Goal: Information Seeking & Learning: Find contact information

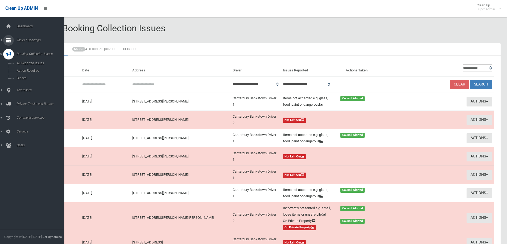
scroll to position [80, 0]
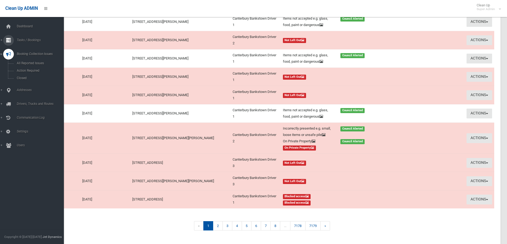
click at [24, 39] on span "Tasks / Bookings" at bounding box center [41, 40] width 53 height 4
click at [19, 79] on span "Search" at bounding box center [39, 79] width 48 height 4
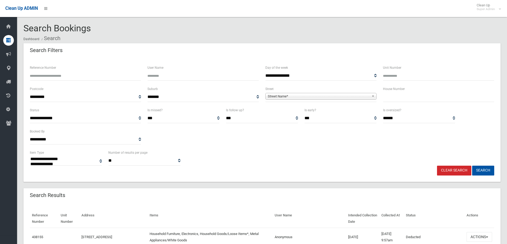
select select
click at [45, 78] on input "Reference Number" at bounding box center [85, 76] width 111 height 10
type input "******"
click at [472, 166] on button "Search" at bounding box center [483, 171] width 22 height 10
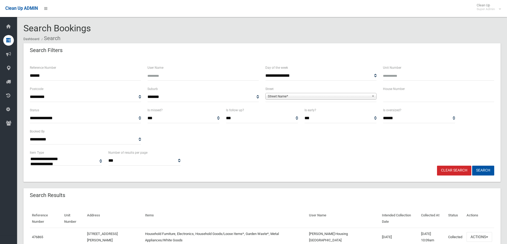
select select
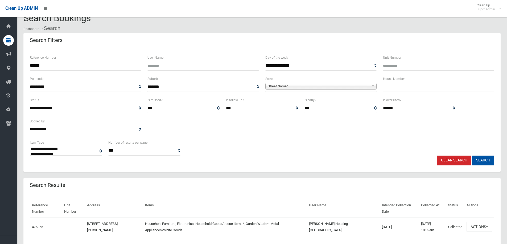
scroll to position [18, 0]
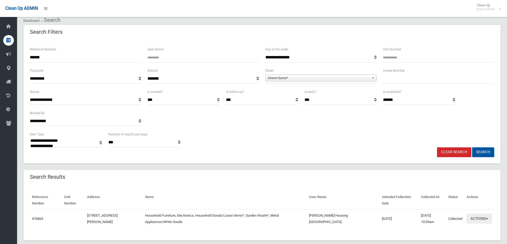
click at [483, 214] on button "Actions" at bounding box center [479, 219] width 26 height 10
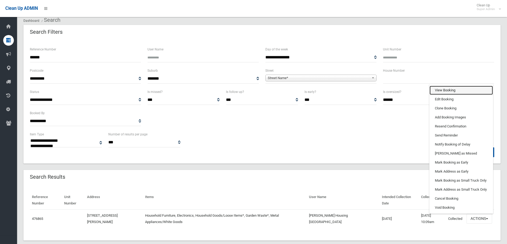
click at [441, 86] on link "View Booking" at bounding box center [460, 90] width 63 height 9
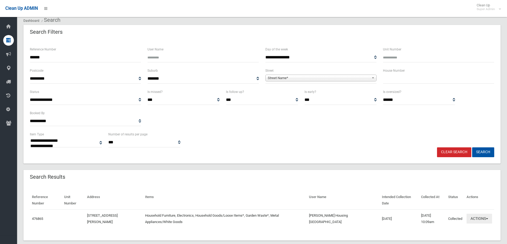
click at [475, 214] on button "Actions" at bounding box center [479, 219] width 26 height 10
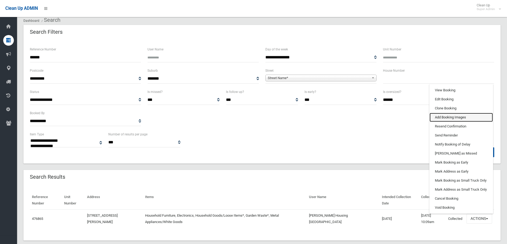
click at [440, 113] on link "Add Booking Images" at bounding box center [460, 117] width 63 height 9
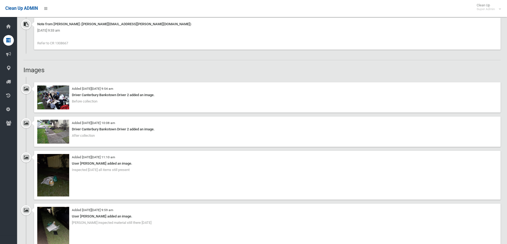
scroll to position [452, 0]
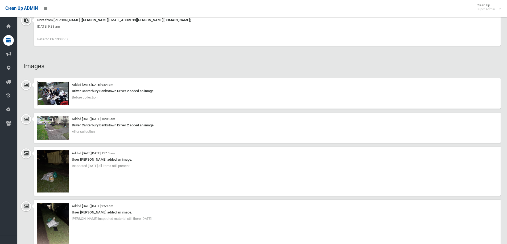
click at [51, 96] on img at bounding box center [53, 94] width 32 height 24
click at [54, 222] on img at bounding box center [53, 224] width 32 height 43
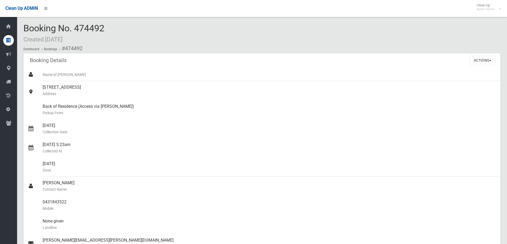
scroll to position [319, 0]
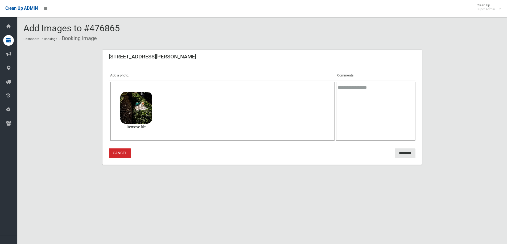
click at [373, 100] on textarea at bounding box center [375, 111] width 79 height 59
type textarea "**********"
click at [407, 154] on input "*********" at bounding box center [405, 154] width 20 height 10
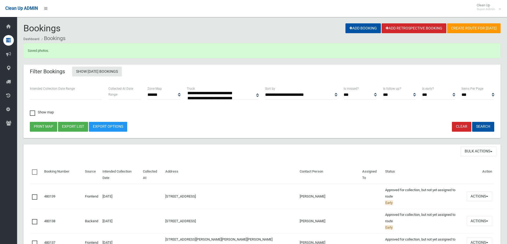
select select
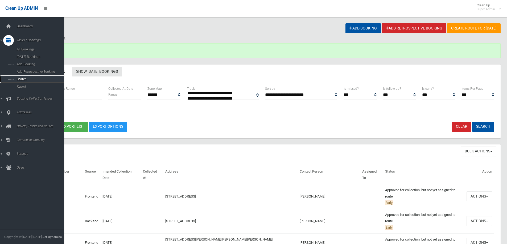
click at [20, 79] on span "Search" at bounding box center [39, 79] width 48 height 4
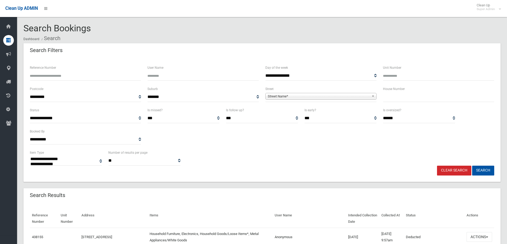
select select
click at [52, 77] on input "Reference Number" at bounding box center [85, 76] width 111 height 10
type input "******"
click at [472, 166] on button "Search" at bounding box center [483, 171] width 22 height 10
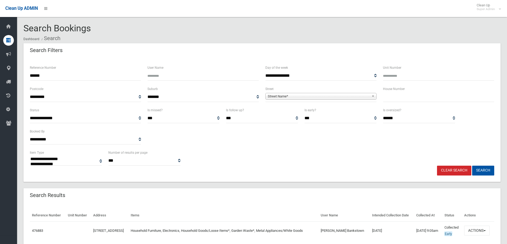
select select
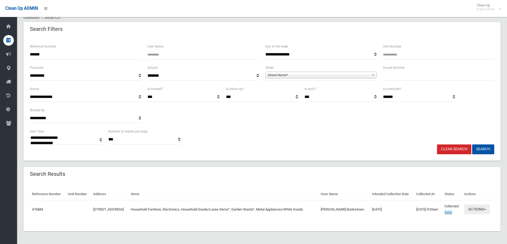
click at [475, 208] on button "Actions" at bounding box center [477, 210] width 26 height 10
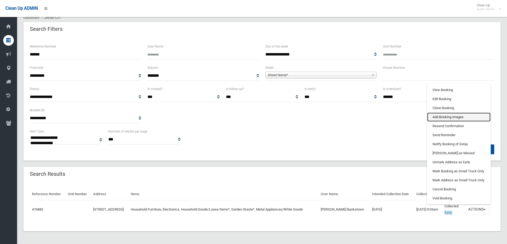
click at [446, 115] on link "Add Booking Images" at bounding box center [458, 117] width 63 height 9
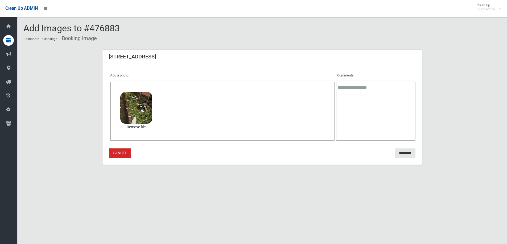
click at [376, 92] on textarea at bounding box center [375, 111] width 79 height 59
type textarea "**********"
click at [402, 152] on input "*********" at bounding box center [405, 154] width 20 height 10
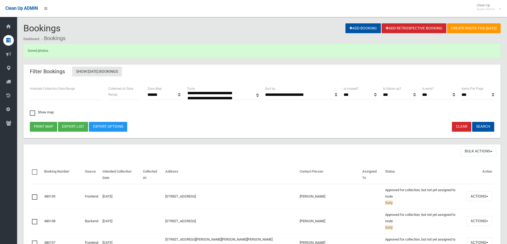
select select
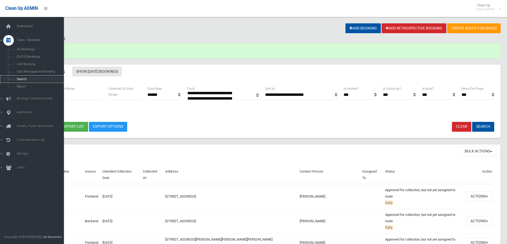
click at [21, 78] on span "Search" at bounding box center [39, 79] width 48 height 4
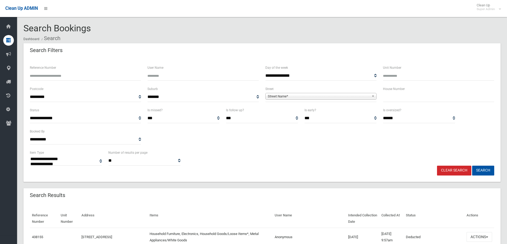
select select
click at [63, 75] on input "Reference Number" at bounding box center [85, 76] width 111 height 10
type input "******"
click at [472, 166] on button "Search" at bounding box center [483, 171] width 22 height 10
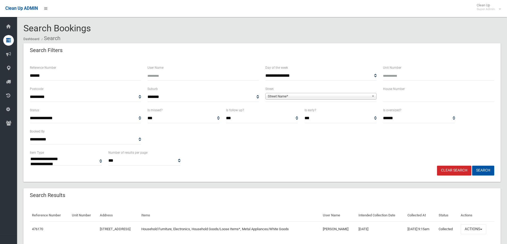
select select
click at [472, 227] on button "Actions" at bounding box center [473, 230] width 26 height 10
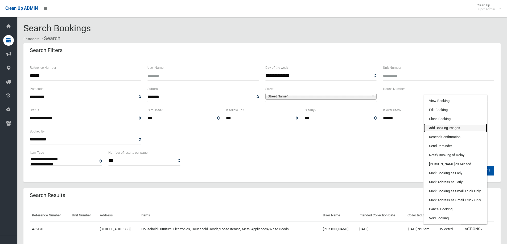
click at [437, 127] on link "Add Booking Images" at bounding box center [454, 128] width 63 height 9
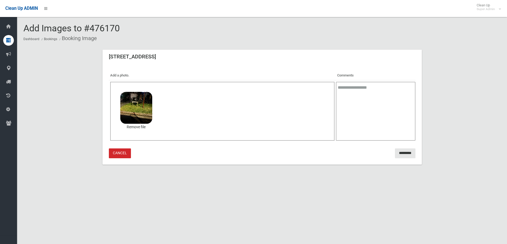
click at [360, 91] on textarea at bounding box center [375, 111] width 79 height 59
type textarea "**********"
click at [399, 151] on input "*********" at bounding box center [405, 154] width 20 height 10
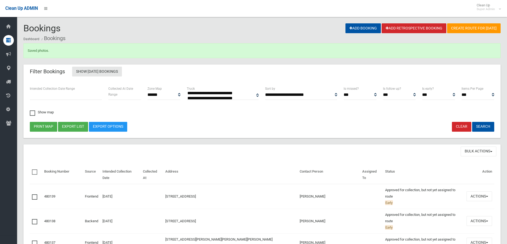
select select
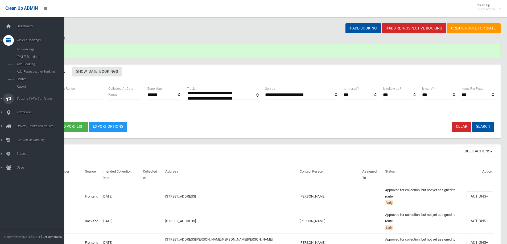
click at [24, 98] on span "Booking Collection Issues" at bounding box center [41, 99] width 53 height 4
click at [27, 62] on span "All Reported Issues" at bounding box center [39, 63] width 48 height 4
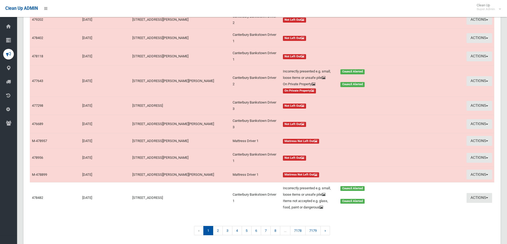
scroll to position [106, 0]
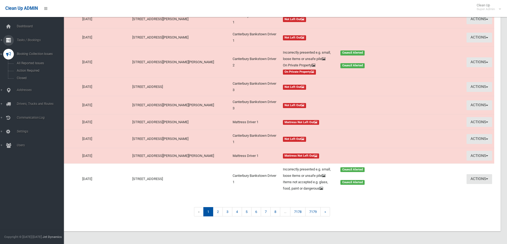
click at [26, 38] on span "Tasks / Bookings" at bounding box center [41, 40] width 53 height 4
click at [22, 78] on span "Search" at bounding box center [39, 79] width 48 height 4
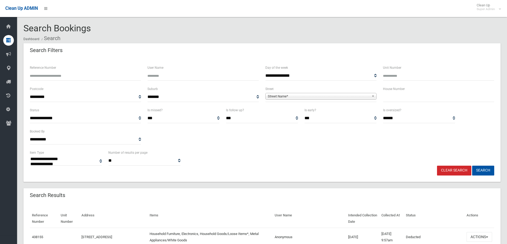
select select
click at [48, 72] on input "Reference Number" at bounding box center [85, 76] width 111 height 10
type input "******"
click at [472, 166] on button "Search" at bounding box center [483, 171] width 22 height 10
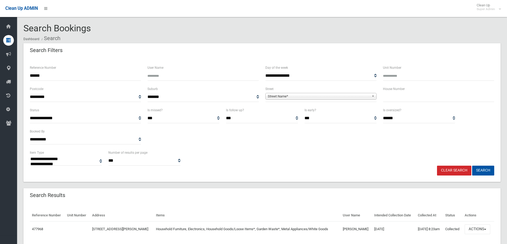
select select
click at [479, 228] on button "Actions" at bounding box center [477, 230] width 26 height 10
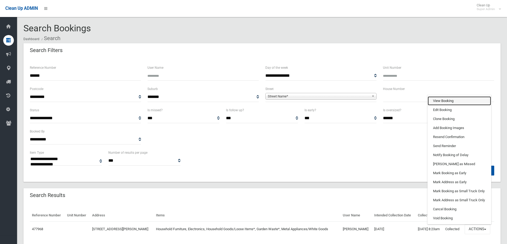
click at [444, 99] on link "View Booking" at bounding box center [458, 101] width 63 height 9
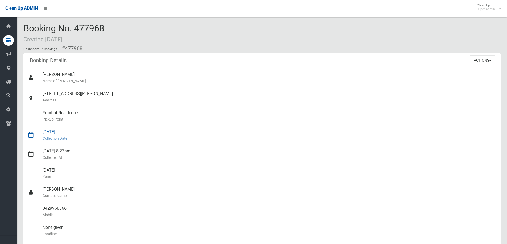
click at [164, 141] on small "Collection Date" at bounding box center [269, 138] width 453 height 6
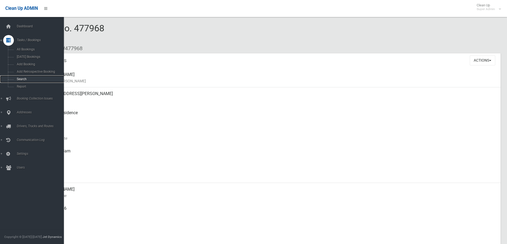
click at [22, 77] on span "Search" at bounding box center [39, 79] width 48 height 4
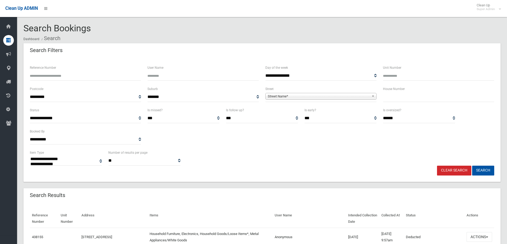
select select
click at [39, 77] on input "Reference Number" at bounding box center [85, 76] width 111 height 10
type input "******"
click at [472, 166] on button "Search" at bounding box center [483, 171] width 22 height 10
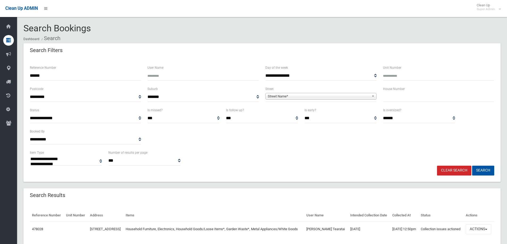
select select
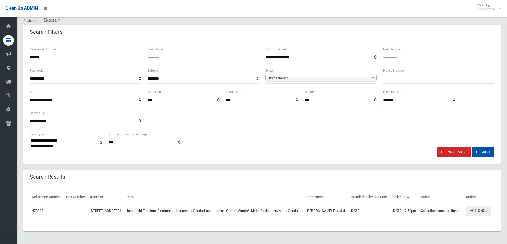
click at [473, 210] on button "Actions" at bounding box center [478, 211] width 26 height 10
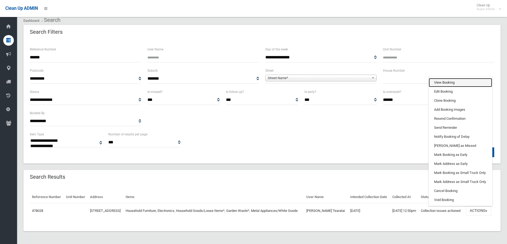
click at [442, 78] on link "View Booking" at bounding box center [459, 82] width 63 height 9
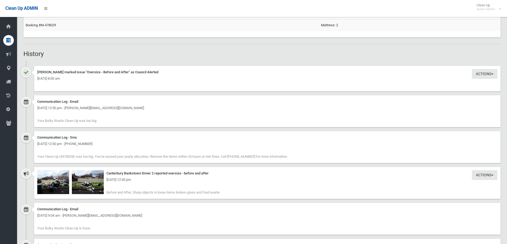
scroll to position [425, 0]
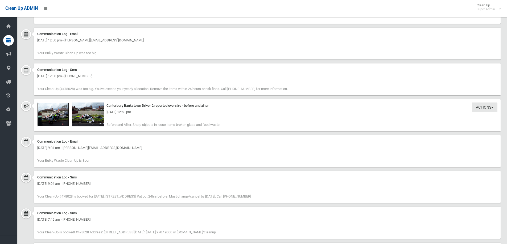
click at [55, 118] on img at bounding box center [53, 115] width 32 height 24
click at [87, 118] on img at bounding box center [88, 115] width 32 height 24
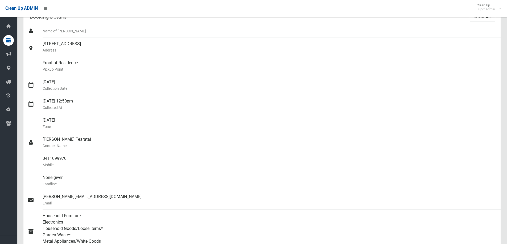
scroll to position [0, 0]
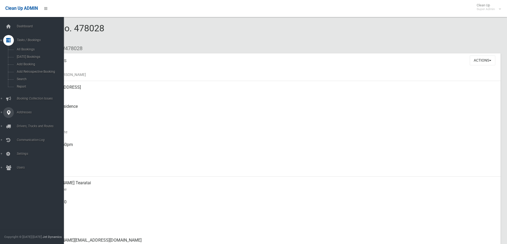
click at [24, 111] on span "Addresses" at bounding box center [41, 113] width 53 height 4
click at [31, 39] on span "Tasks / Bookings" at bounding box center [41, 40] width 53 height 4
click at [20, 78] on span "Search" at bounding box center [39, 79] width 48 height 4
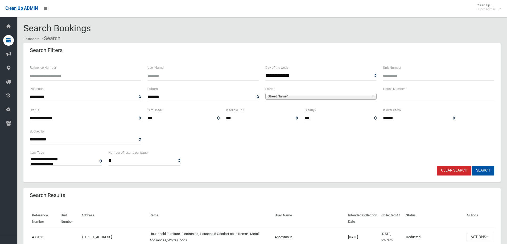
select select
click at [390, 98] on input "text" at bounding box center [438, 97] width 111 height 10
type input "**"
click at [283, 94] on span "Street Name*" at bounding box center [319, 96] width 102 height 6
type input "**********"
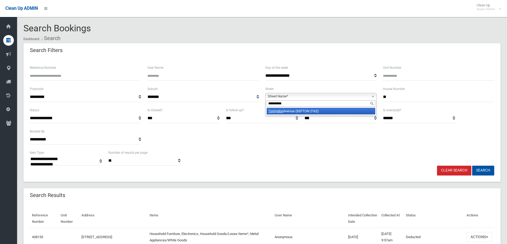
click at [282, 111] on em "Torrington" at bounding box center [275, 111] width 15 height 4
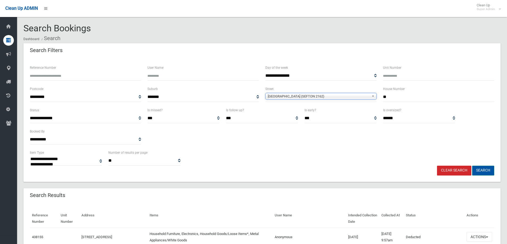
click at [478, 168] on button "Search" at bounding box center [483, 171] width 22 height 10
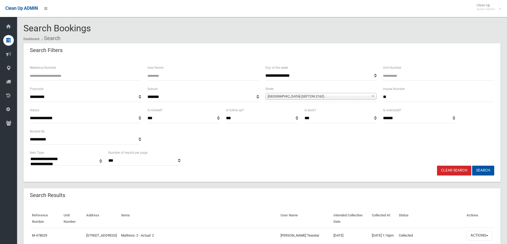
select select
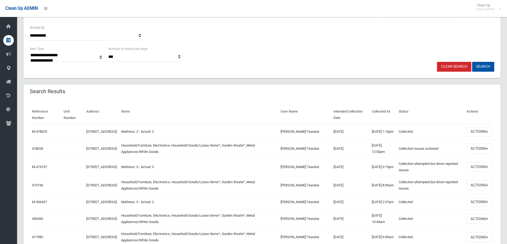
scroll to position [106, 0]
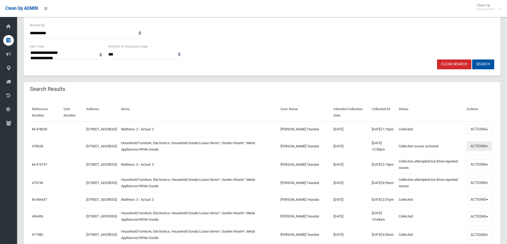
click at [474, 149] on button "Actions" at bounding box center [479, 146] width 26 height 10
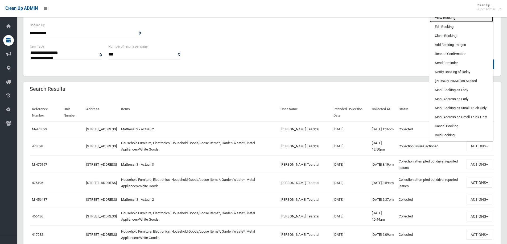
click at [439, 19] on link "View Booking" at bounding box center [460, 17] width 63 height 9
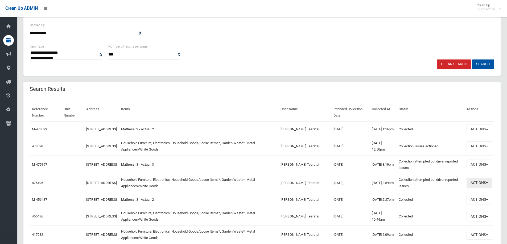
click at [476, 185] on button "Actions" at bounding box center [479, 183] width 26 height 10
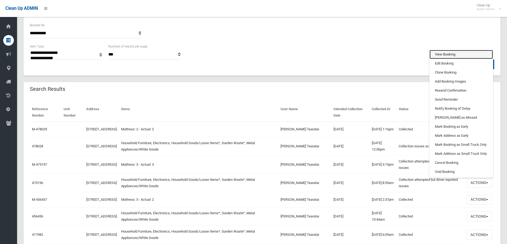
click at [442, 57] on link "View Booking" at bounding box center [460, 54] width 63 height 9
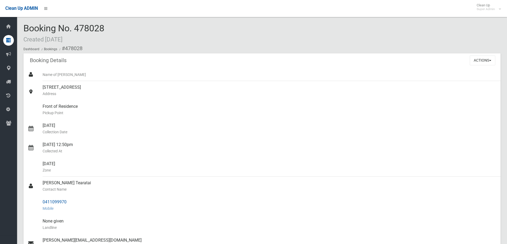
drag, startPoint x: 41, startPoint y: 202, endPoint x: 59, endPoint y: 203, distance: 17.8
click at [75, 202] on link "0411099970 Mobile" at bounding box center [261, 205] width 477 height 19
copy link "0411099970"
drag, startPoint x: 43, startPoint y: 183, endPoint x: 70, endPoint y: 198, distance: 31.7
click at [70, 198] on ul "Name of [PERSON_NAME] [STREET_ADDRESS] Address Front of Residence [GEOGRAPHIC_D…" at bounding box center [261, 211] width 477 height 287
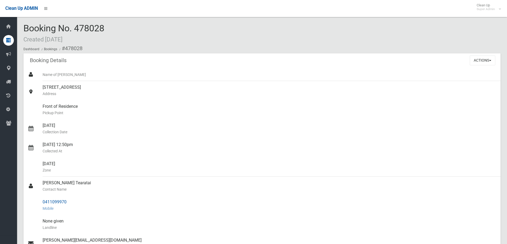
copy ul "[PERSON_NAME] Tearatai Contact Name 0411099970"
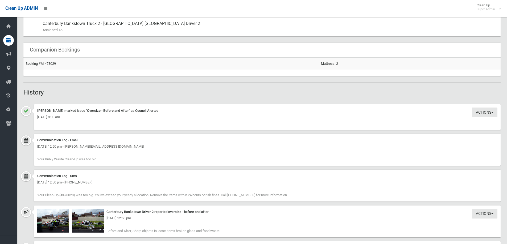
scroll to position [425, 0]
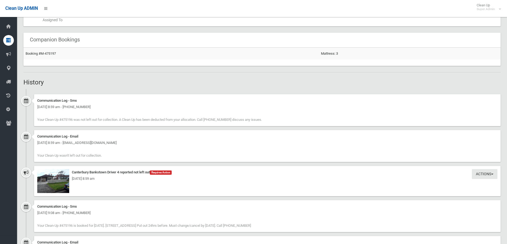
scroll to position [306, 0]
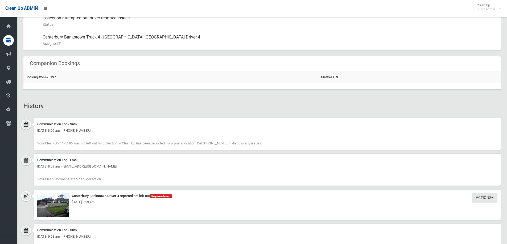
drag, startPoint x: 37, startPoint y: 144, endPoint x: 257, endPoint y: 145, distance: 219.9
click at [257, 145] on div "Communication Log - Sms [DATE] 8:59 am - [PHONE_NUMBER] Your Clean-Up #475196 w…" at bounding box center [267, 134] width 466 height 32
click at [261, 135] on div "Communication Log - Sms [DATE] 8:59 am - [PHONE_NUMBER] Your Clean-Up #475196 w…" at bounding box center [267, 134] width 466 height 32
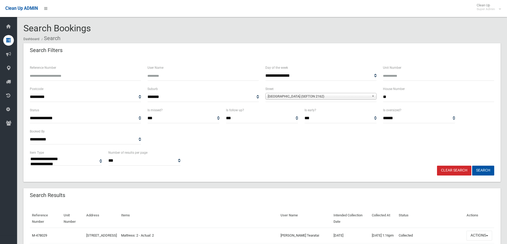
select select
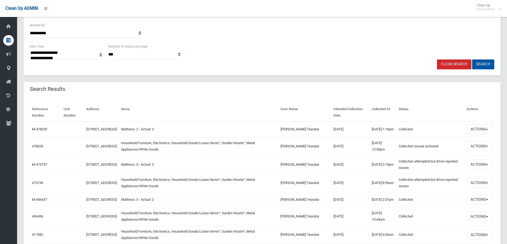
scroll to position [106, 0]
click at [474, 148] on button "Actions" at bounding box center [479, 146] width 26 height 10
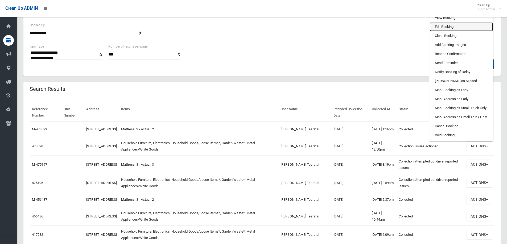
click at [442, 30] on link "Edit Booking" at bounding box center [460, 26] width 63 height 9
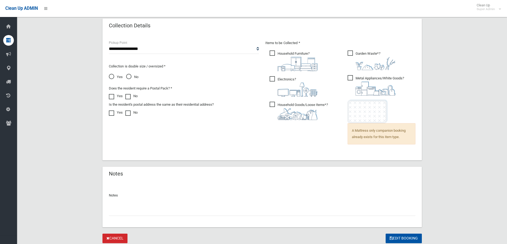
scroll to position [368, 0]
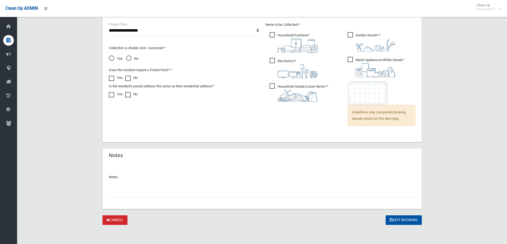
click at [129, 193] on input "text" at bounding box center [262, 193] width 306 height 10
type input "**********"
click at [400, 218] on button "Edit Booking" at bounding box center [403, 221] width 36 height 10
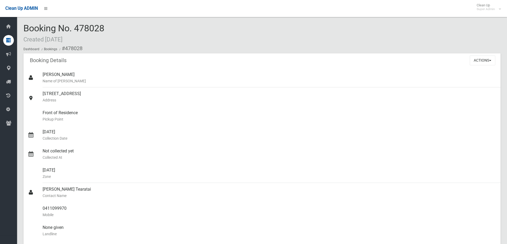
drag, startPoint x: 76, startPoint y: 29, endPoint x: 108, endPoint y: 29, distance: 32.2
click at [108, 29] on div "Booking No. 478028 Created [DATE] Dashboard Bookings #478028" at bounding box center [261, 38] width 477 height 30
copy span "478028"
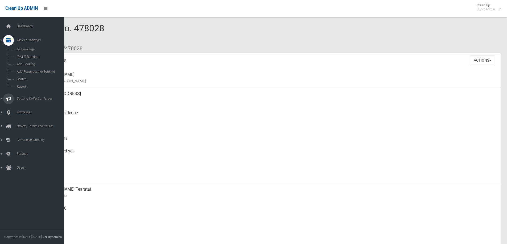
click at [29, 97] on span "Booking Collection Issues" at bounding box center [41, 99] width 53 height 4
click at [27, 62] on span "All Reported Issues" at bounding box center [39, 63] width 48 height 4
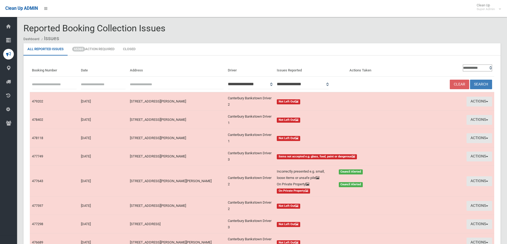
paste input "******"
type input "******"
click at [476, 82] on button "Search" at bounding box center [481, 85] width 22 height 10
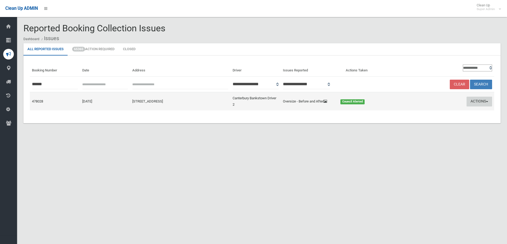
click at [477, 101] on button "Actions" at bounding box center [479, 102] width 26 height 10
click at [416, 124] on link "Edit Actions Taken" at bounding box center [427, 121] width 63 height 9
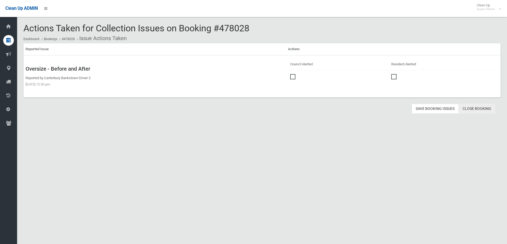
click at [480, 107] on link "Close Booking" at bounding box center [476, 109] width 37 height 10
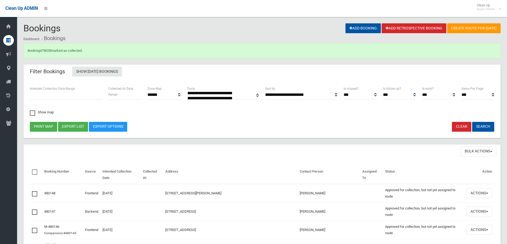
select select
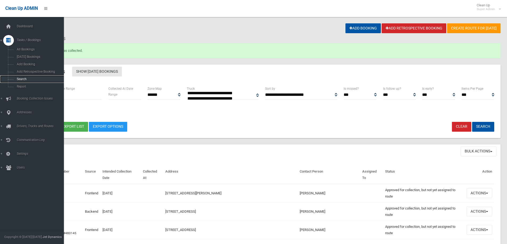
click at [23, 76] on link "Search" at bounding box center [34, 79] width 68 height 7
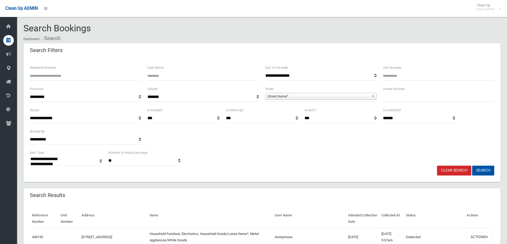
select select
click at [56, 77] on input "Reference Number" at bounding box center [85, 76] width 111 height 10
type input "*******"
click at [472, 166] on button "Search" at bounding box center [483, 171] width 22 height 10
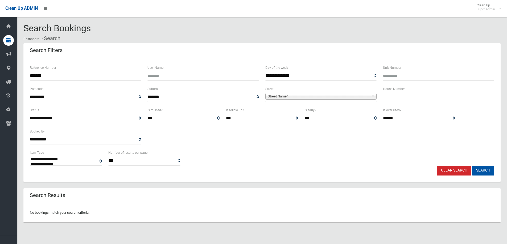
select select
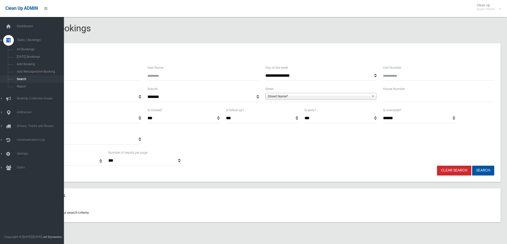
drag, startPoint x: 54, startPoint y: 75, endPoint x: 12, endPoint y: 76, distance: 42.3
click at [12, 76] on div "**********" at bounding box center [253, 128] width 507 height 244
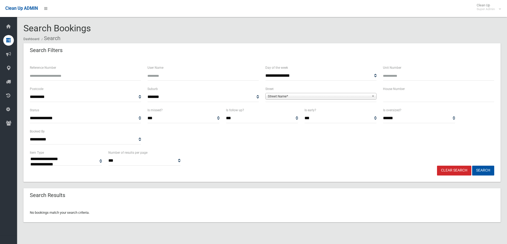
click at [56, 76] on input "Reference Number" at bounding box center [85, 76] width 111 height 10
type input "******"
click at [472, 166] on button "Search" at bounding box center [483, 171] width 22 height 10
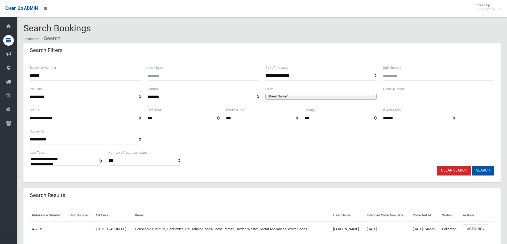
select select
drag, startPoint x: 474, startPoint y: 227, endPoint x: 474, endPoint y: 221, distance: 6.7
click at [474, 227] on button "Actions" at bounding box center [475, 230] width 26 height 10
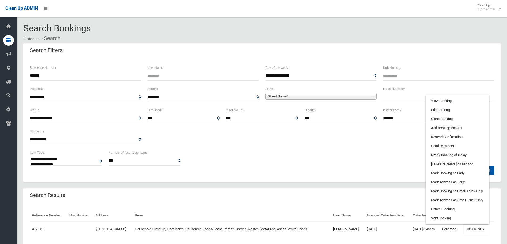
click at [442, 96] on ul "View Booking Edit Booking Clone Booking Add Booking Images Resend Confirmation …" at bounding box center [457, 160] width 64 height 130
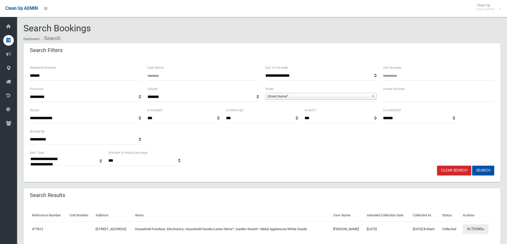
click at [473, 229] on button "Actions" at bounding box center [475, 230] width 26 height 10
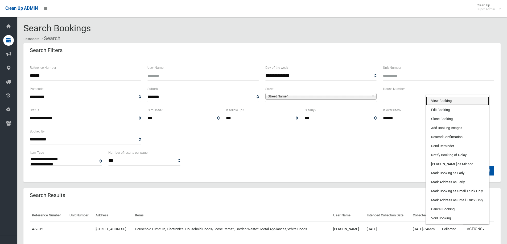
click at [441, 101] on link "View Booking" at bounding box center [456, 101] width 63 height 9
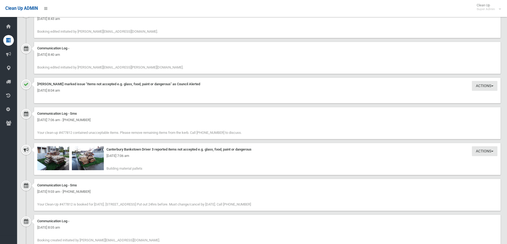
scroll to position [638, 0]
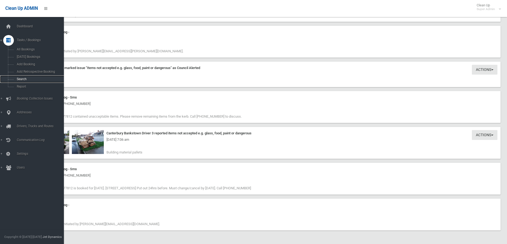
click at [22, 78] on span "Search" at bounding box center [39, 79] width 48 height 4
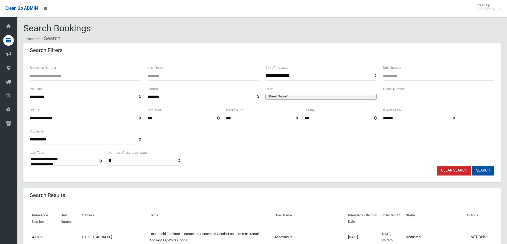
select select
click at [52, 74] on input "Reference Number" at bounding box center [85, 76] width 111 height 10
type input "******"
click at [472, 166] on button "Search" at bounding box center [483, 171] width 22 height 10
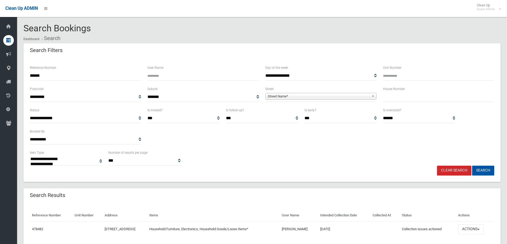
select select
click at [476, 229] on button "Actions" at bounding box center [471, 230] width 26 height 10
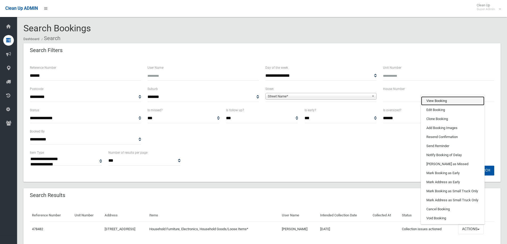
click at [441, 101] on link "View Booking" at bounding box center [452, 101] width 63 height 9
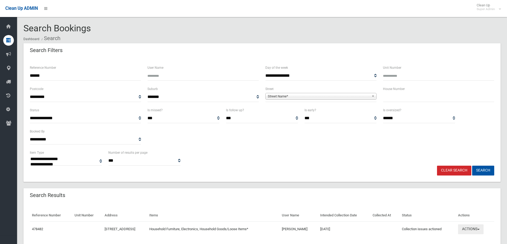
click at [475, 229] on button "Actions" at bounding box center [471, 230] width 26 height 10
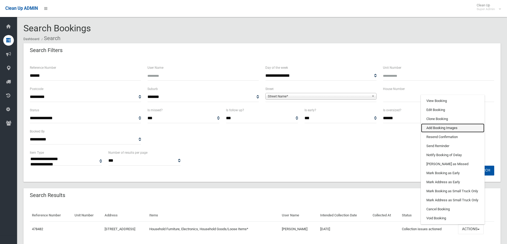
click at [442, 129] on link "Add Booking Images" at bounding box center [452, 128] width 63 height 9
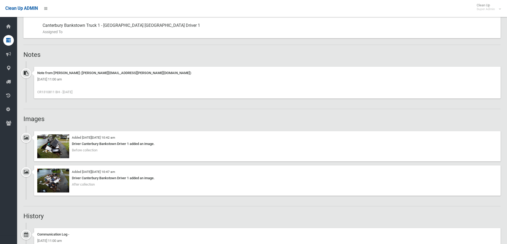
scroll to position [319, 0]
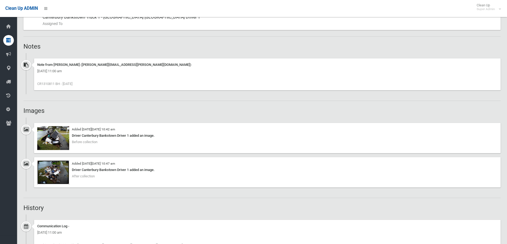
click at [55, 172] on img at bounding box center [53, 173] width 32 height 24
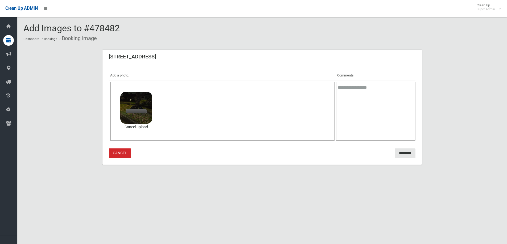
click at [353, 92] on textarea at bounding box center [375, 111] width 79 height 59
type textarea "**********"
click at [399, 151] on input "*********" at bounding box center [405, 154] width 20 height 10
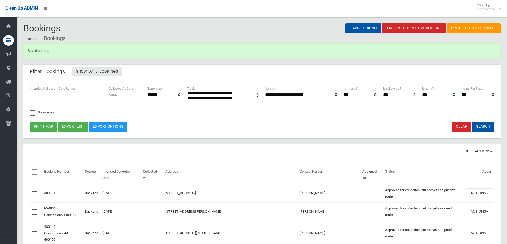
select select
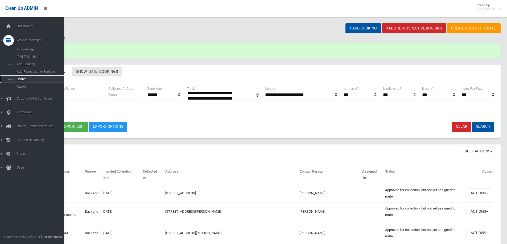
click at [20, 79] on span "Search" at bounding box center [39, 79] width 48 height 4
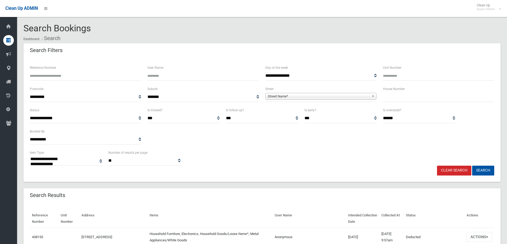
select select
click at [51, 78] on input "Reference Number" at bounding box center [85, 76] width 111 height 10
type input "*******"
click at [472, 166] on button "Search" at bounding box center [483, 171] width 22 height 10
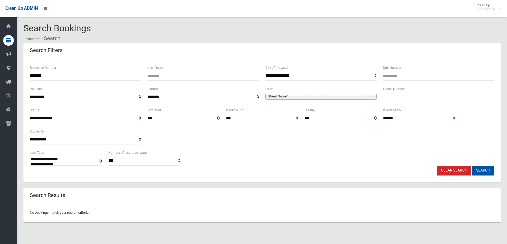
select select
drag, startPoint x: 54, startPoint y: 76, endPoint x: 21, endPoint y: 78, distance: 33.0
click at [21, 78] on section "**********" at bounding box center [262, 129] width 490 height 212
type input "******"
click at [472, 166] on button "Search" at bounding box center [483, 171] width 22 height 10
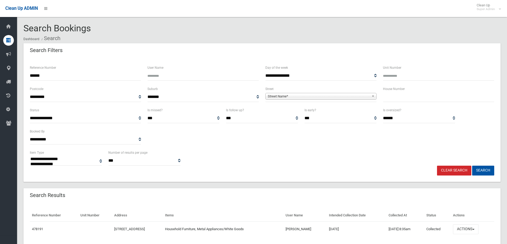
select select
click at [464, 227] on button "Actions" at bounding box center [466, 230] width 26 height 10
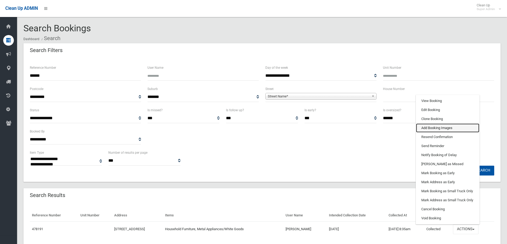
click at [435, 128] on link "Add Booking Images" at bounding box center [447, 128] width 63 height 9
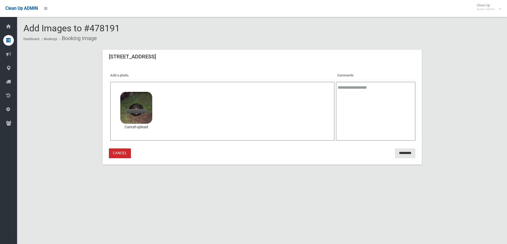
click at [360, 87] on textarea at bounding box center [375, 111] width 79 height 59
type textarea "**********"
click at [401, 151] on input "*********" at bounding box center [405, 154] width 20 height 10
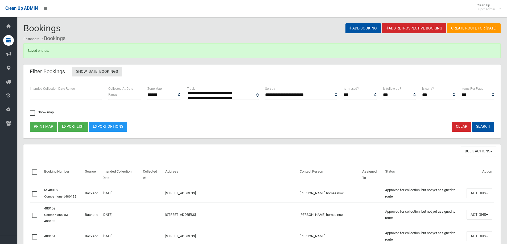
select select
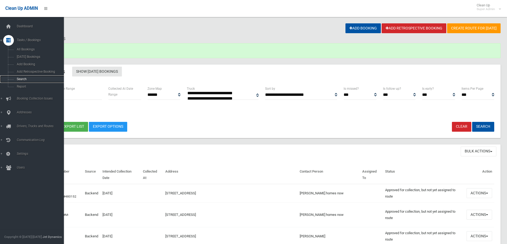
click at [21, 79] on span "Search" at bounding box center [39, 79] width 48 height 4
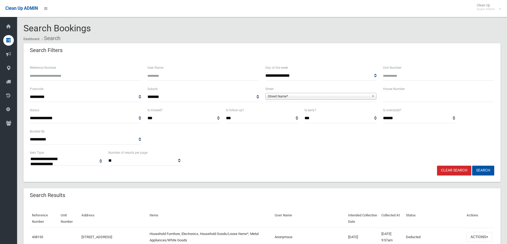
select select
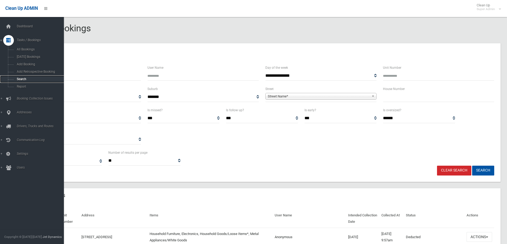
click at [22, 79] on span "Search" at bounding box center [39, 79] width 48 height 4
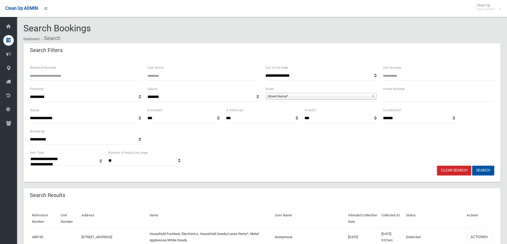
click at [65, 79] on input "Reference Number" at bounding box center [85, 76] width 111 height 10
select select
click at [58, 78] on input "Reference Number" at bounding box center [85, 76] width 111 height 10
type input "******"
click at [472, 166] on button "Search" at bounding box center [483, 171] width 22 height 10
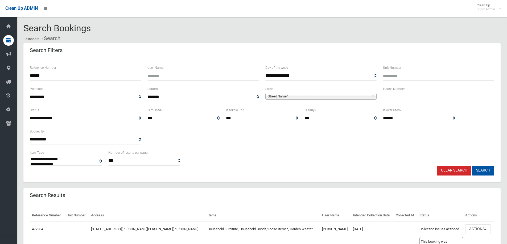
select select
click at [472, 228] on button "Actions" at bounding box center [478, 230] width 26 height 10
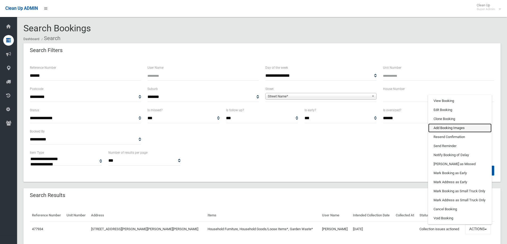
click at [437, 128] on link "Add Booking Images" at bounding box center [459, 128] width 63 height 9
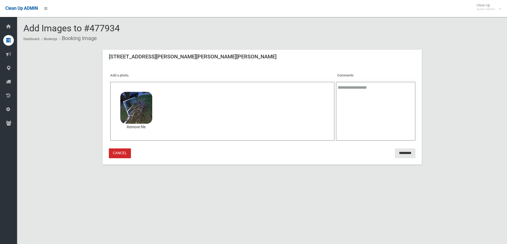
click at [374, 92] on textarea at bounding box center [375, 111] width 79 height 59
type textarea "**********"
click at [406, 153] on input "*********" at bounding box center [405, 154] width 20 height 10
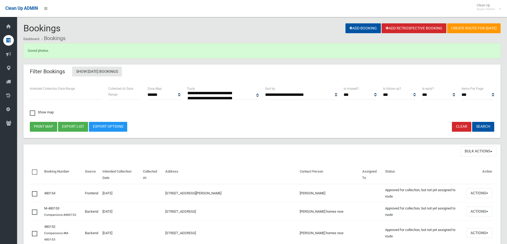
select select
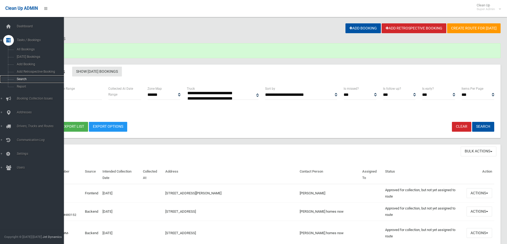
click at [20, 80] on span "Search" at bounding box center [39, 79] width 48 height 4
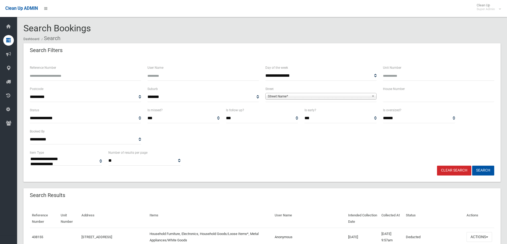
select select
click at [405, 97] on input "text" at bounding box center [438, 97] width 111 height 10
type input "***"
click at [281, 97] on span "Street Name*" at bounding box center [319, 96] width 102 height 6
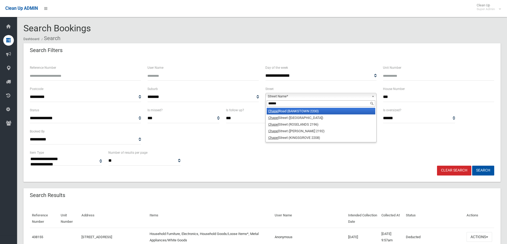
type input "******"
click at [297, 111] on li "Chapel Road (BANKSTOWN 2200)" at bounding box center [320, 111] width 108 height 7
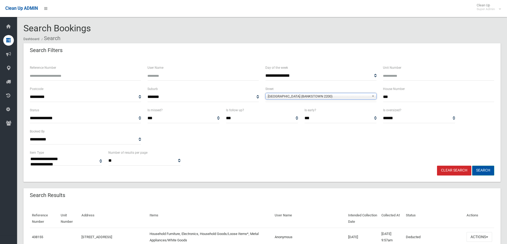
click at [482, 168] on button "Search" at bounding box center [483, 171] width 22 height 10
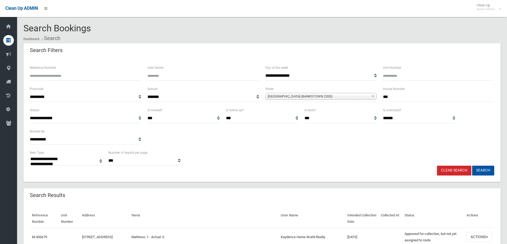
select select
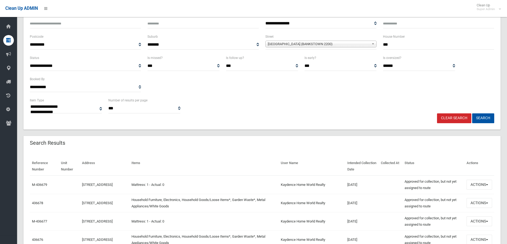
scroll to position [80, 0]
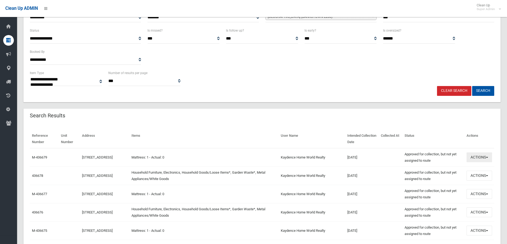
click at [473, 156] on button "Actions" at bounding box center [479, 158] width 26 height 10
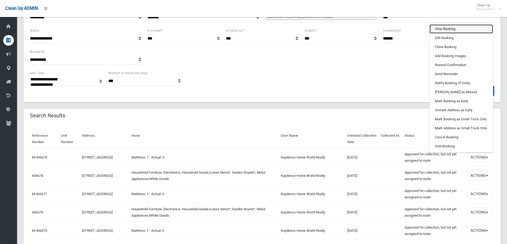
click at [443, 29] on link "View Booking" at bounding box center [460, 28] width 63 height 9
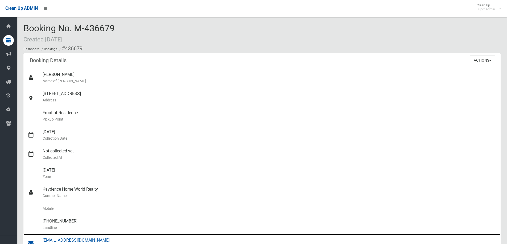
click at [70, 241] on div "[EMAIL_ADDRESS][DOMAIN_NAME] Email" at bounding box center [269, 243] width 453 height 19
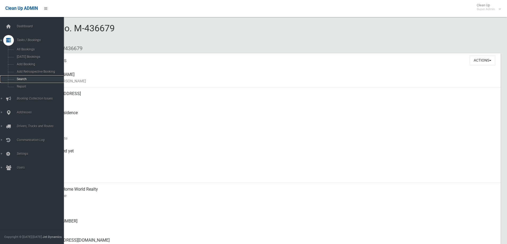
click at [22, 78] on span "Search" at bounding box center [39, 79] width 48 height 4
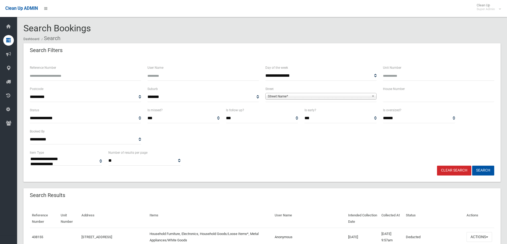
select select
click at [403, 99] on input "text" at bounding box center [438, 97] width 111 height 10
type input "**"
click at [287, 96] on span "Street Name*" at bounding box center [319, 96] width 102 height 6
type input "********"
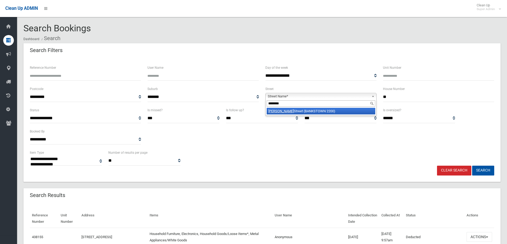
click at [295, 108] on li "Marshall Street (BANKSTOWN 2200)" at bounding box center [320, 111] width 108 height 7
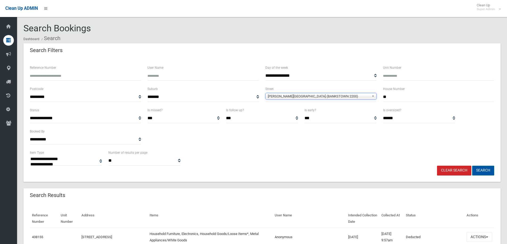
click at [482, 168] on button "Search" at bounding box center [483, 171] width 22 height 10
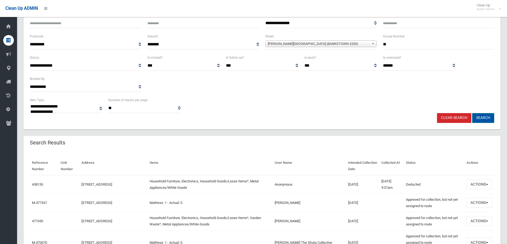
scroll to position [53, 0]
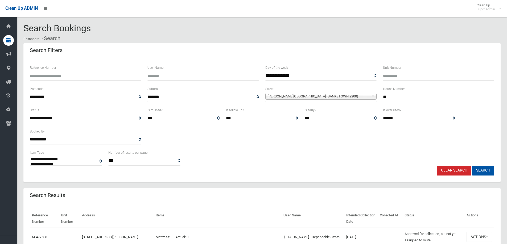
select select
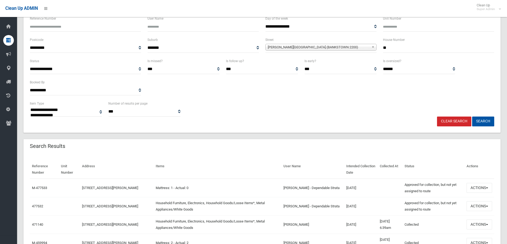
scroll to position [53, 0]
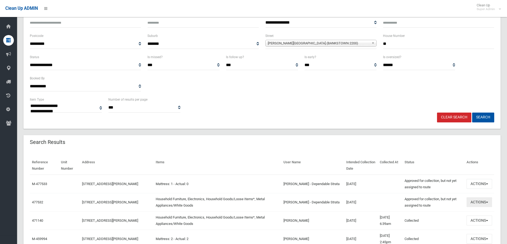
click at [473, 202] on button "Actions" at bounding box center [479, 203] width 26 height 10
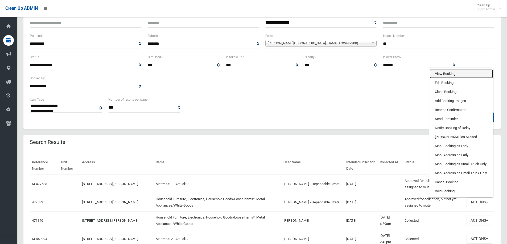
click at [438, 73] on link "View Booking" at bounding box center [460, 73] width 63 height 9
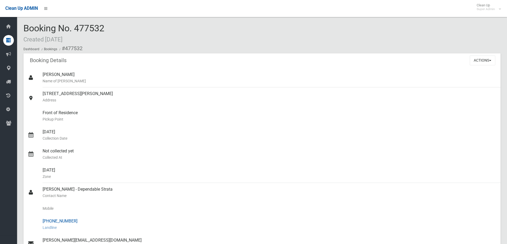
drag, startPoint x: 52, startPoint y: 222, endPoint x: 73, endPoint y: 221, distance: 21.3
click at [73, 221] on div "[PHONE_NUMBER] Landline" at bounding box center [269, 224] width 453 height 19
copy div "8065 6266"
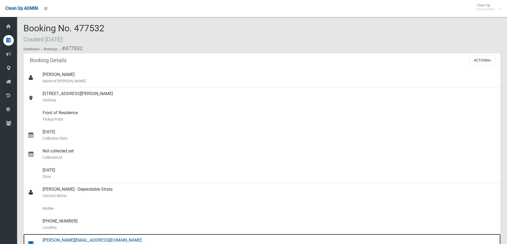
click at [68, 240] on div "joey@dependablestrata.com.au Email" at bounding box center [269, 243] width 453 height 19
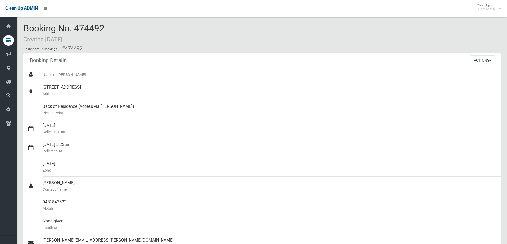
scroll to position [319, 0]
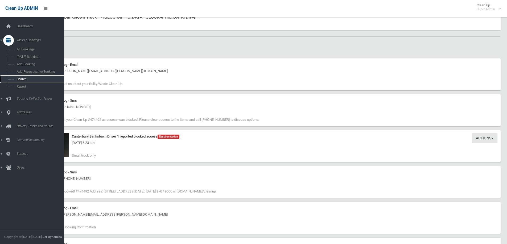
click at [21, 78] on span "Search" at bounding box center [39, 79] width 48 height 4
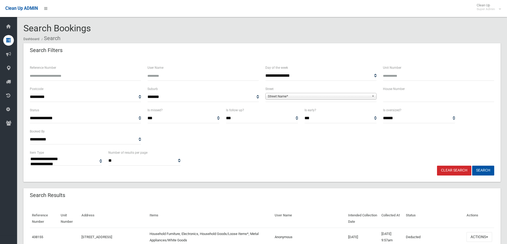
select select
click at [393, 101] on input "text" at bounding box center [438, 97] width 111 height 10
type input "*"
click at [284, 95] on span "Street Name*" at bounding box center [319, 96] width 102 height 6
type input "******"
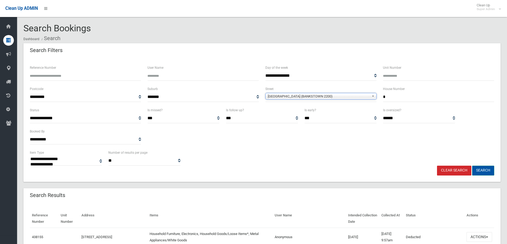
click at [486, 170] on button "Search" at bounding box center [483, 171] width 22 height 10
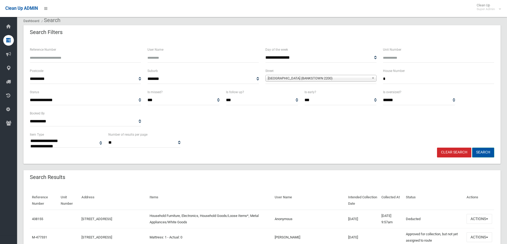
scroll to position [27, 0]
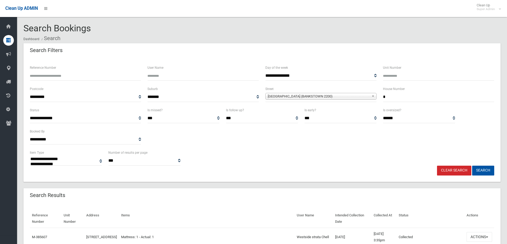
select select
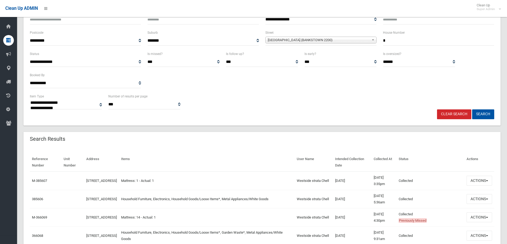
scroll to position [80, 0]
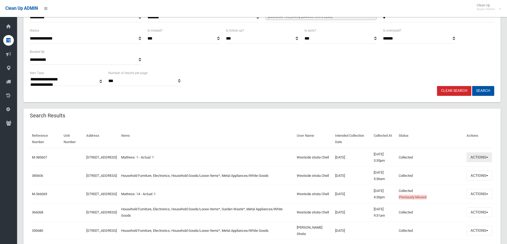
click at [479, 156] on button "Actions" at bounding box center [479, 158] width 26 height 10
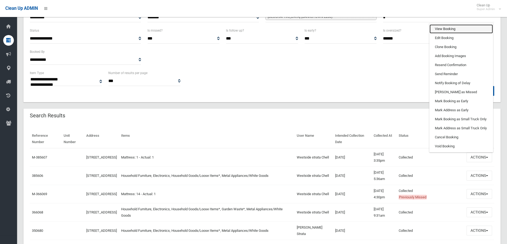
click at [438, 29] on link "View Booking" at bounding box center [460, 28] width 63 height 9
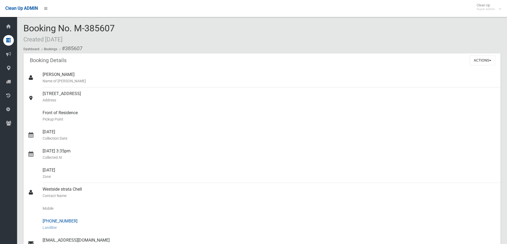
drag, startPoint x: 51, startPoint y: 221, endPoint x: 73, endPoint y: 221, distance: 21.5
click at [73, 221] on div "[PHONE_NUMBER] Landline" at bounding box center [269, 224] width 453 height 19
copy div "9791 9933"
